Goal: Information Seeking & Learning: Learn about a topic

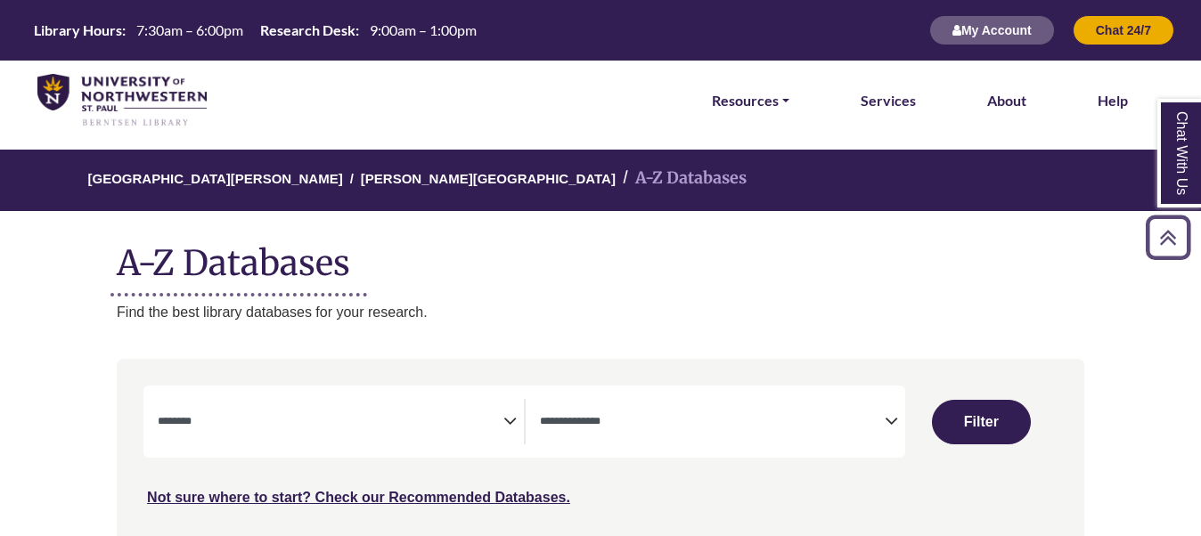
select select "Database Subject Filter"
select select "Database Types Filter"
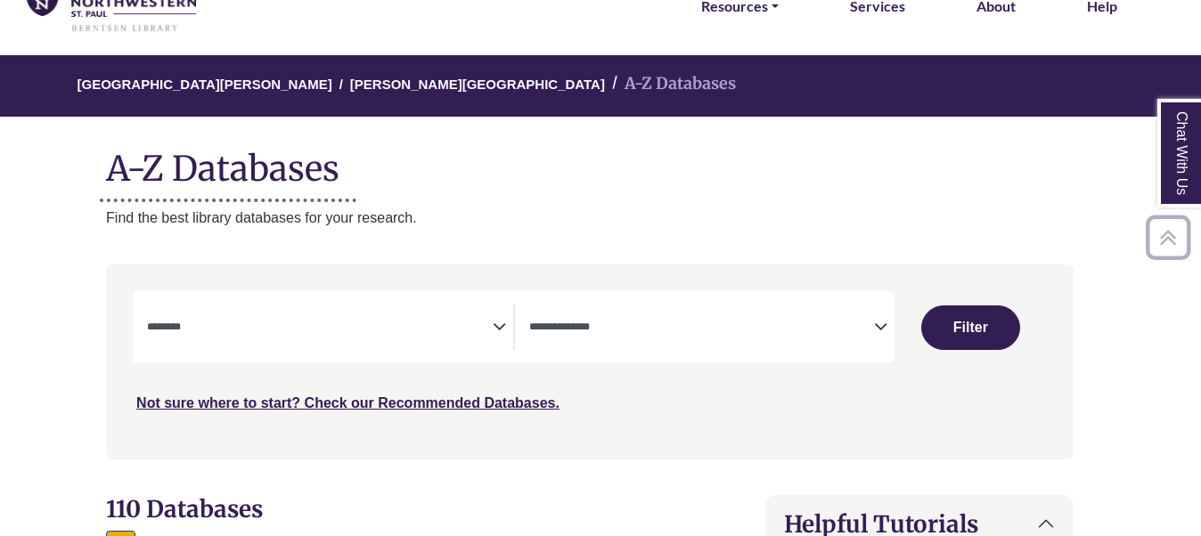
scroll to position [94, 11]
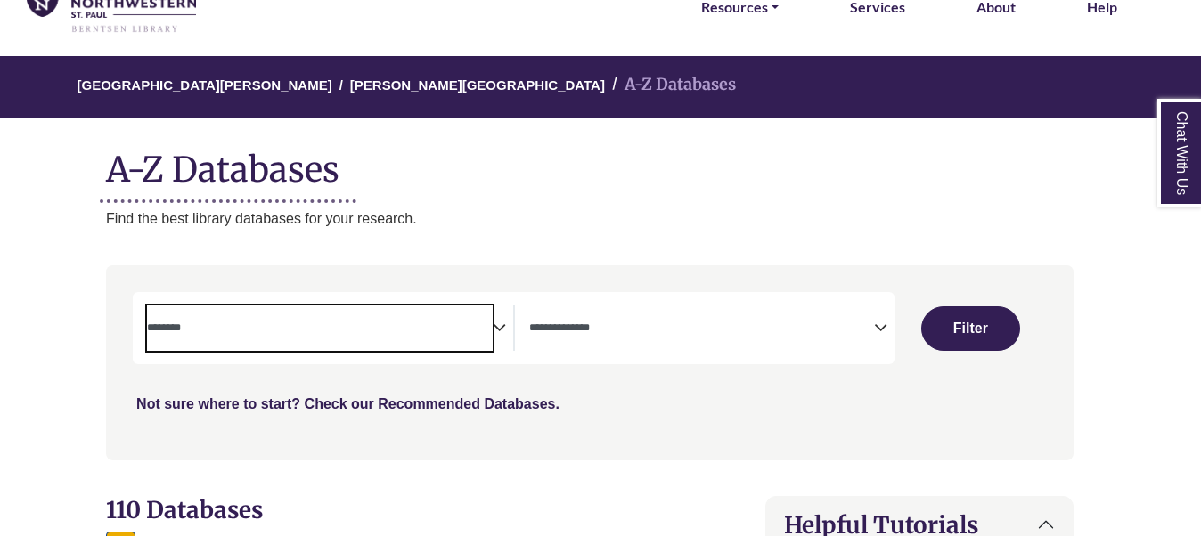
click at [429, 318] on span "Search filters" at bounding box center [319, 325] width 345 height 15
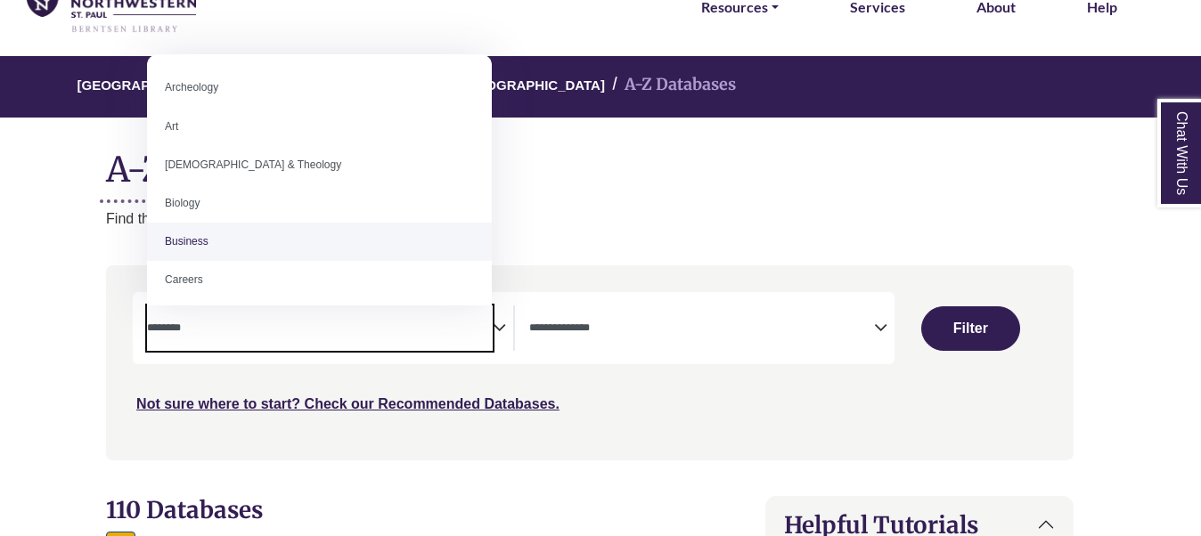
click at [491, 279] on ul "Archeology Art [DEMOGRAPHIC_DATA] & Theology Biology Business Careers Children'…" at bounding box center [319, 180] width 345 height 223
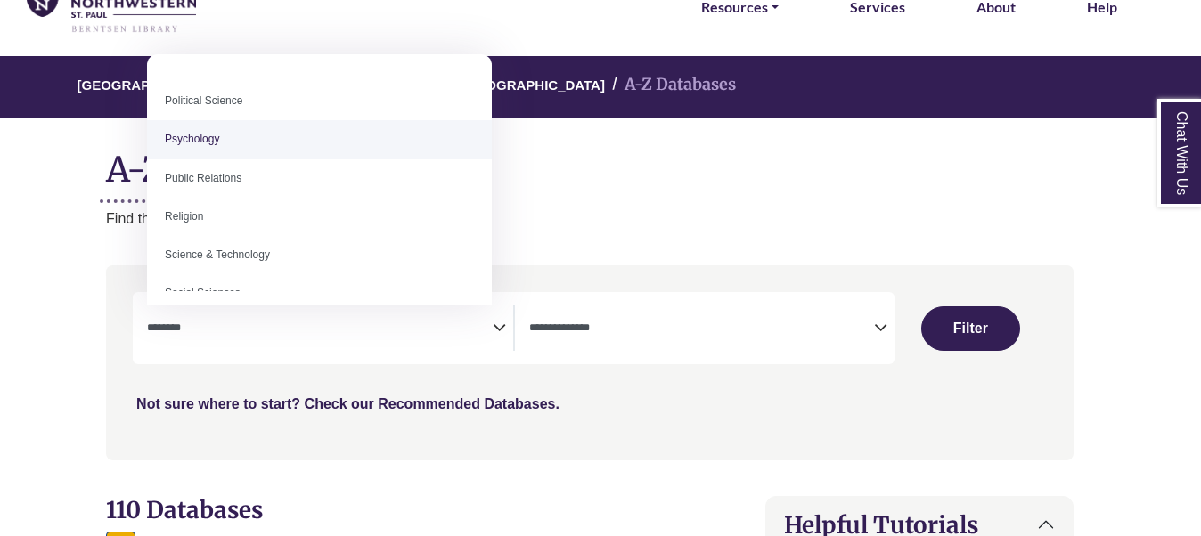
scroll to position [633, 0]
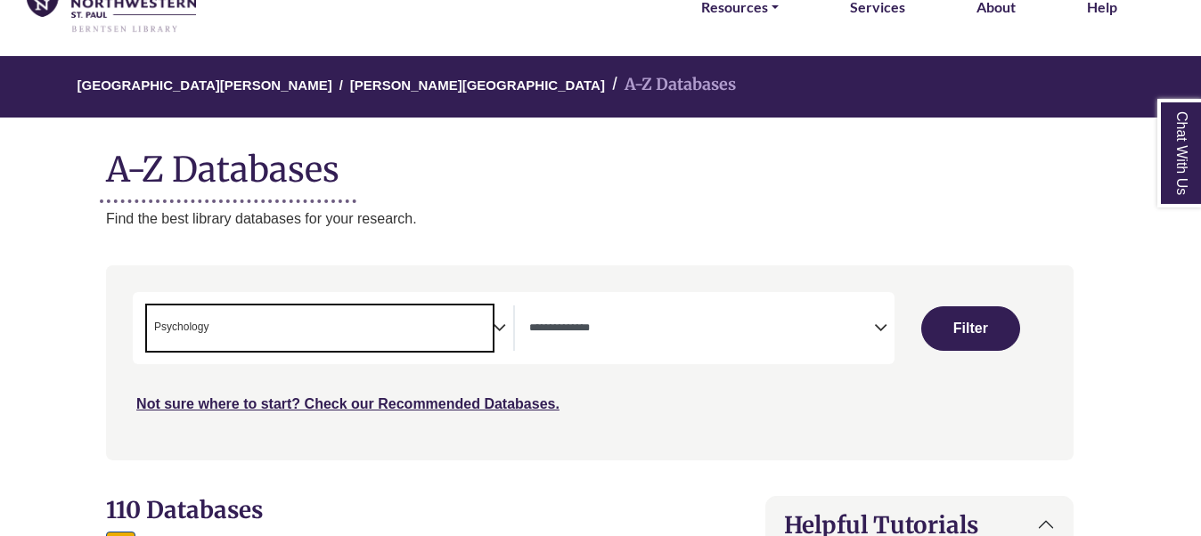
click at [492, 323] on span "× Psychology" at bounding box center [319, 328] width 345 height 45
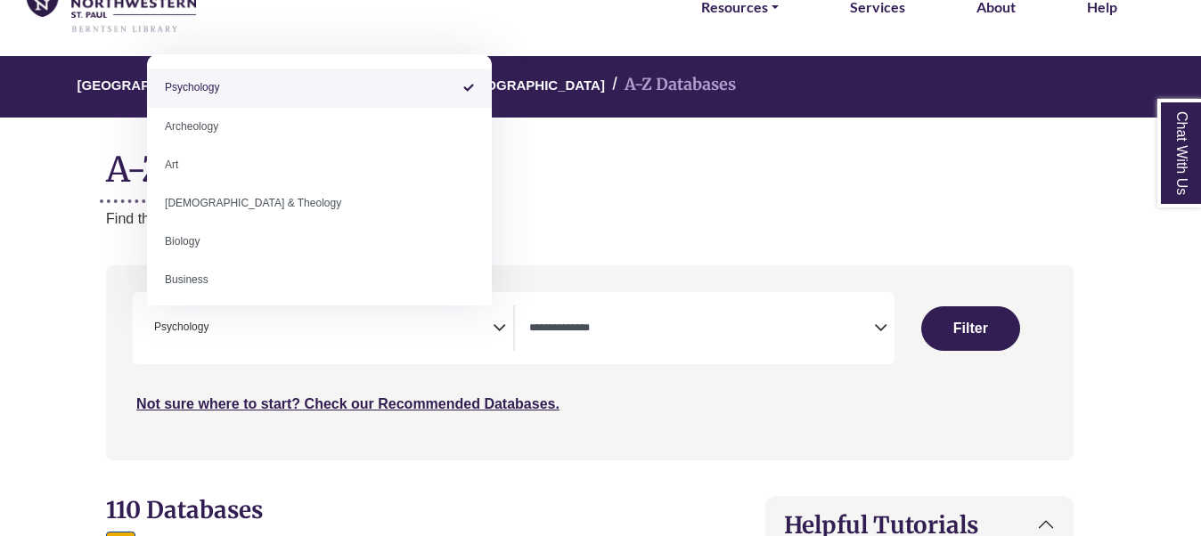
drag, startPoint x: 481, startPoint y: 94, endPoint x: 510, endPoint y: 275, distance: 183.2
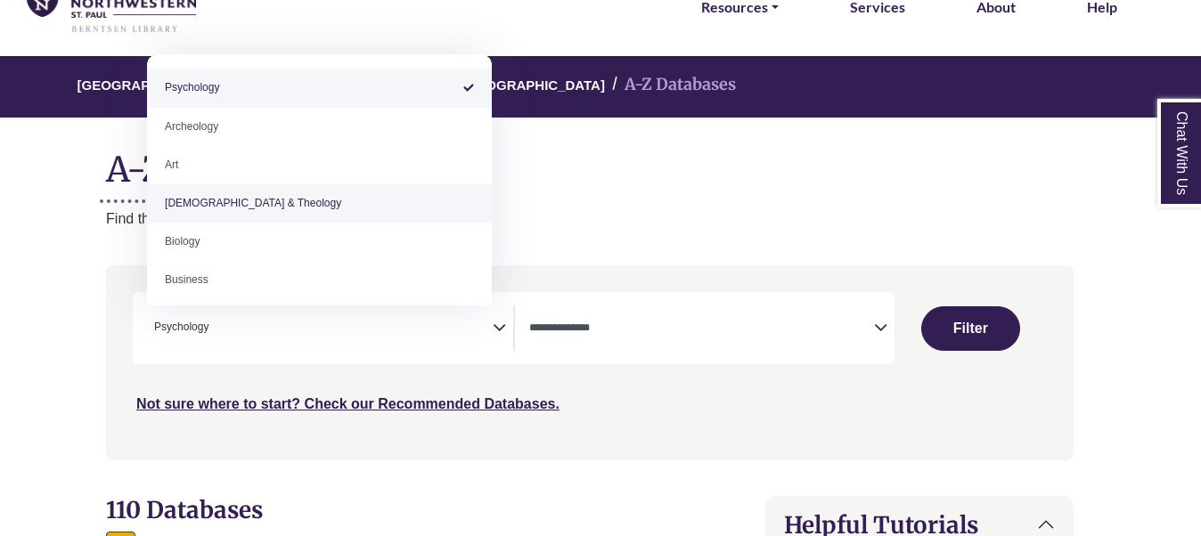
select select "*****"
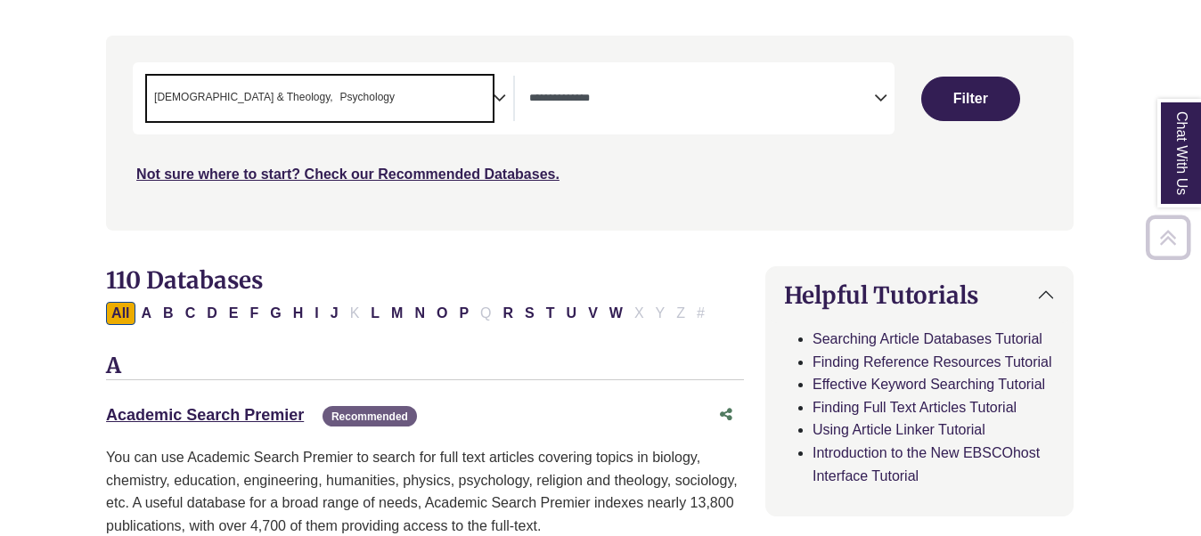
scroll to position [324, 11]
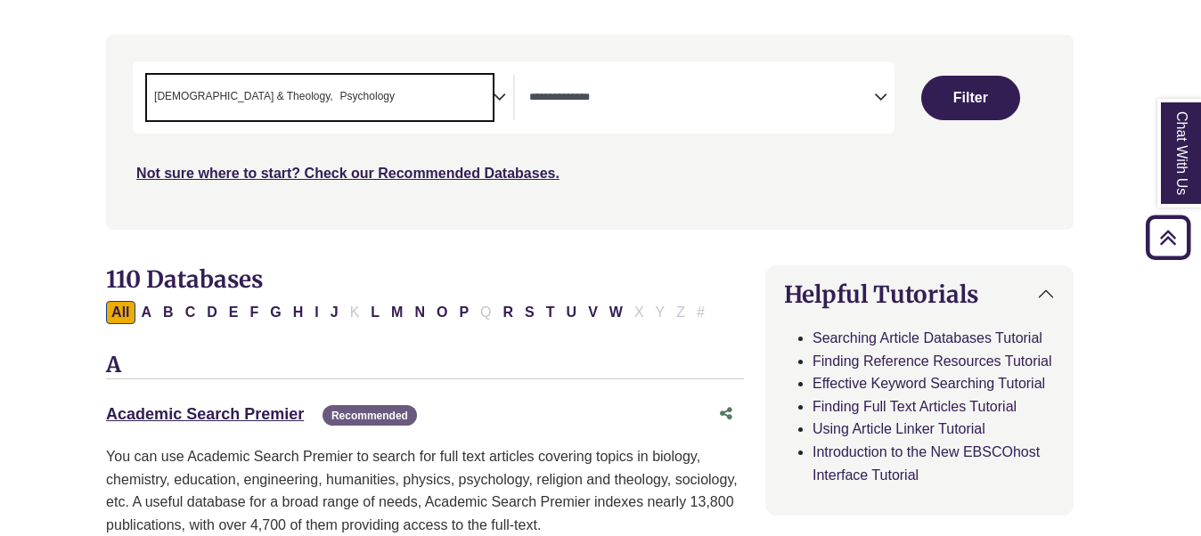
click at [723, 247] on div "**********" at bounding box center [589, 145] width 989 height 221
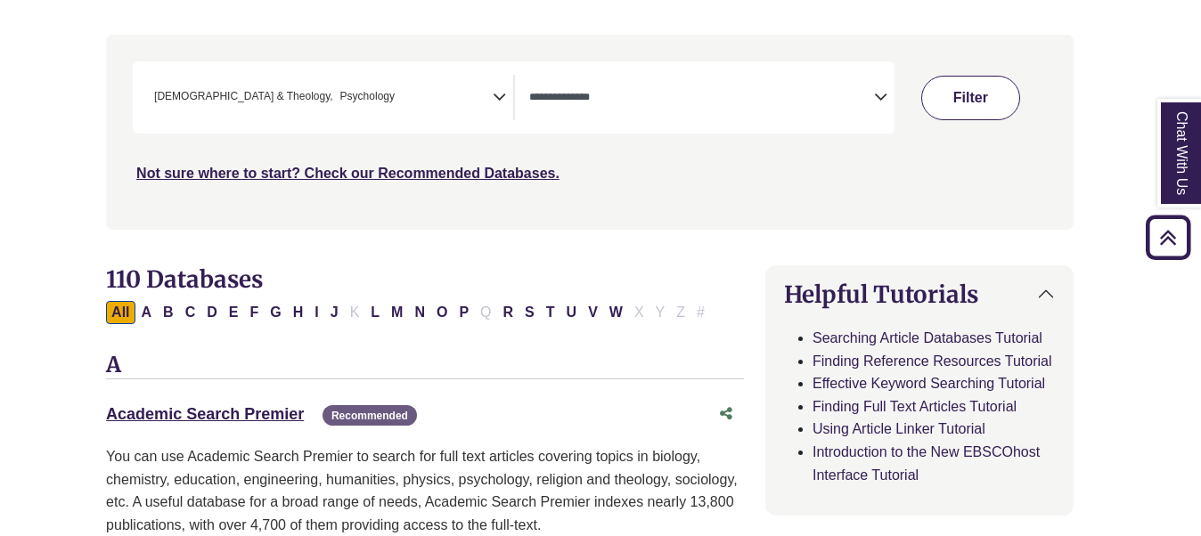
click at [992, 86] on button "Filter" at bounding box center [970, 98] width 98 height 45
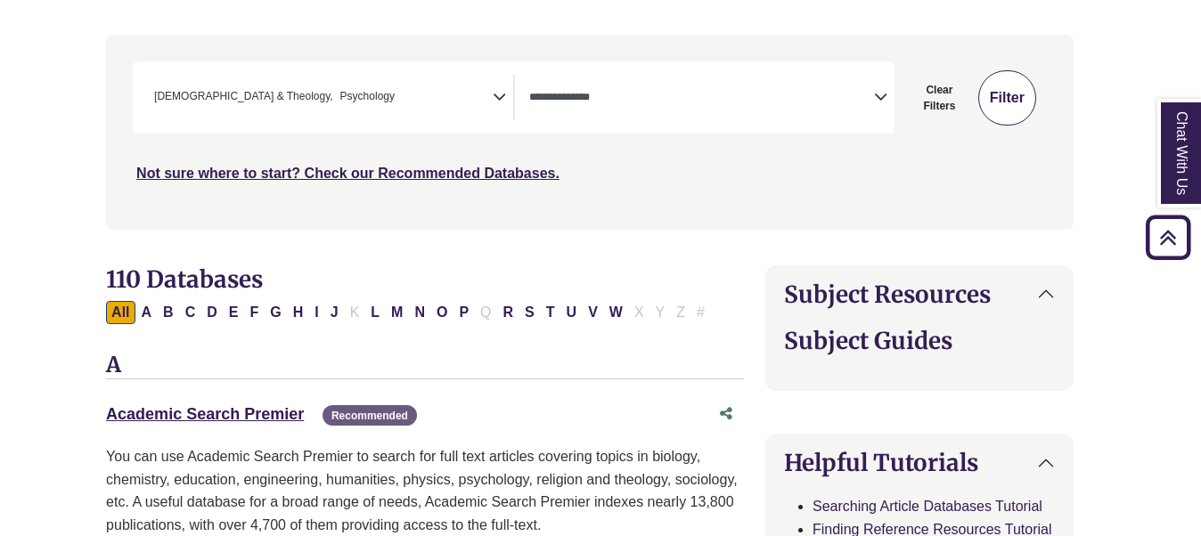
select select "Database Types Filter"
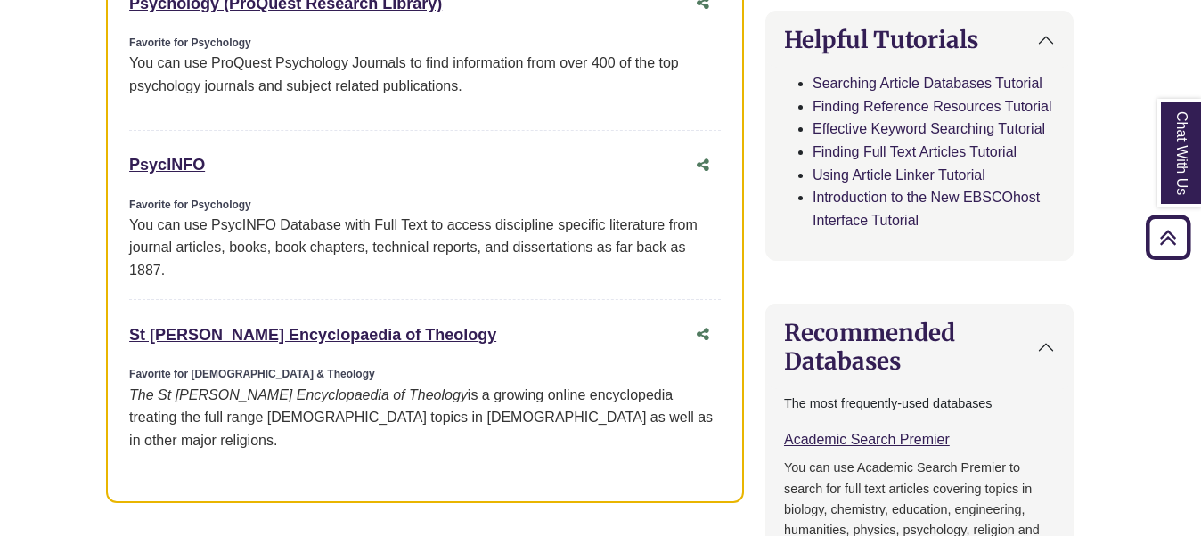
scroll to position [1102, 11]
click at [361, 333] on link "St [PERSON_NAME] Encyclopaedia of Theology This link opens in a new window" at bounding box center [312, 334] width 367 height 18
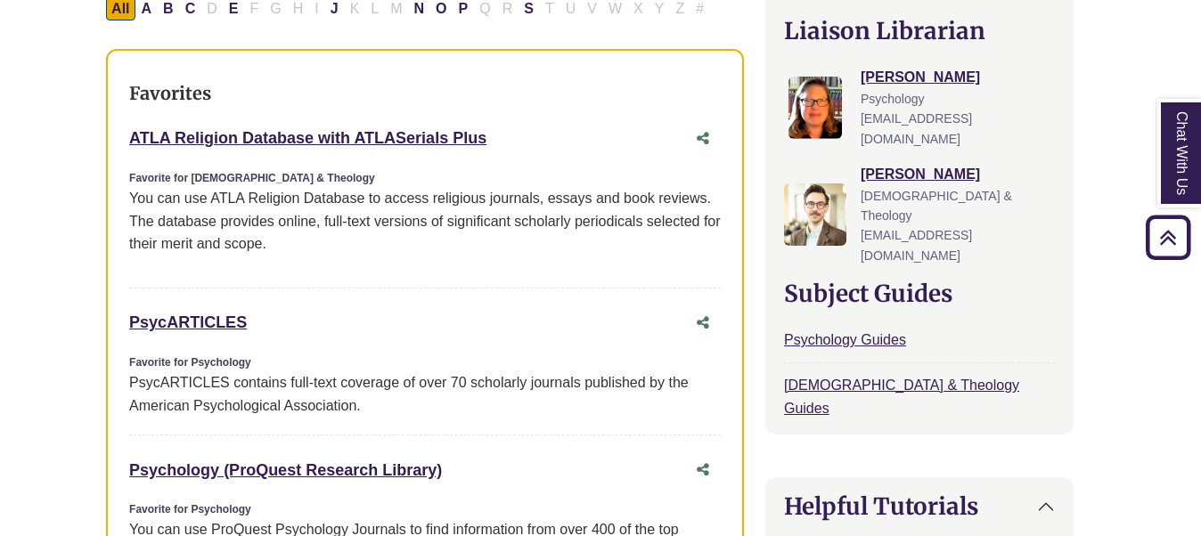
scroll to position [635, 11]
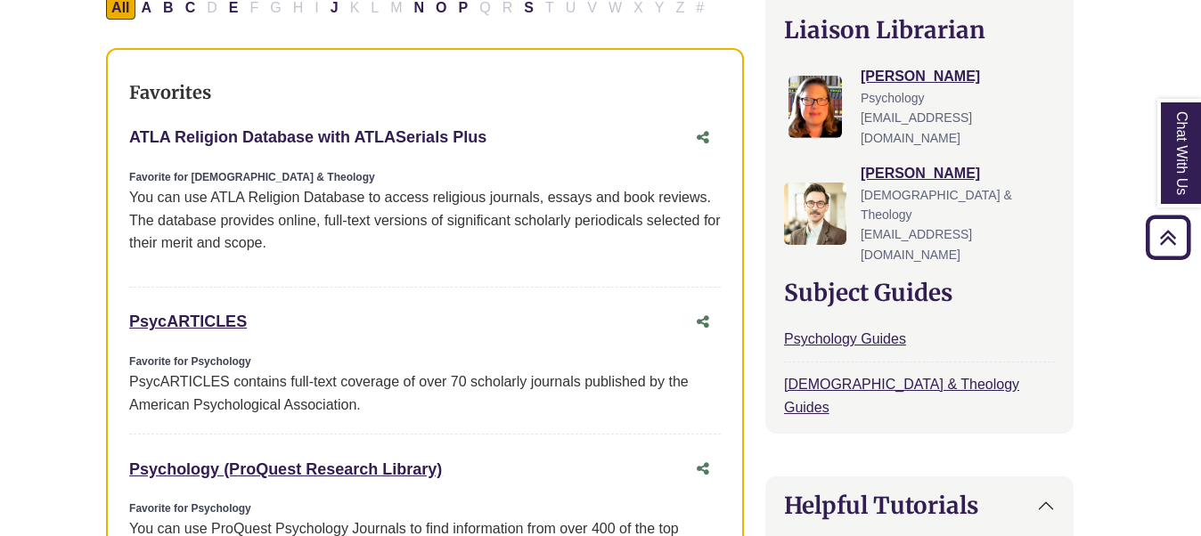
click at [324, 134] on link "ATLA Religion Database with ATLASerials Plus This link opens in a new window" at bounding box center [307, 137] width 357 height 18
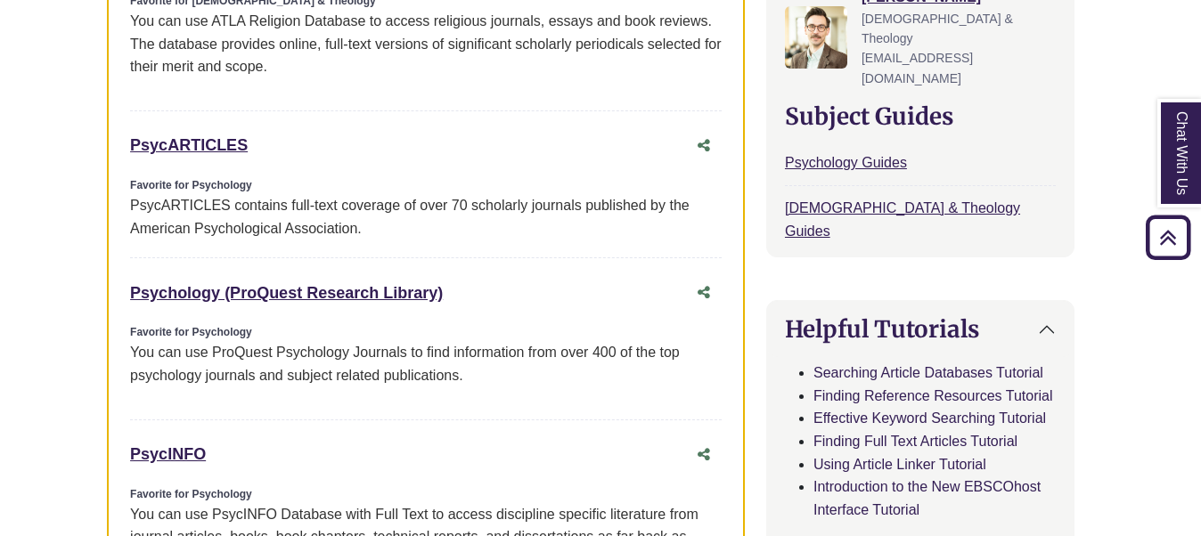
scroll to position [812, 10]
click at [208, 146] on link "PsycARTICLES This link opens in a new window" at bounding box center [189, 144] width 118 height 18
click at [215, 143] on link "PsycARTICLES This link opens in a new window" at bounding box center [189, 144] width 118 height 18
